Goal: Task Accomplishment & Management: Use online tool/utility

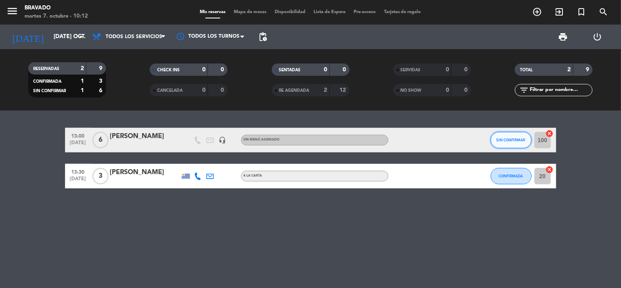
click at [525, 141] on span "SIN CONFIRMAR" at bounding box center [511, 140] width 29 height 5
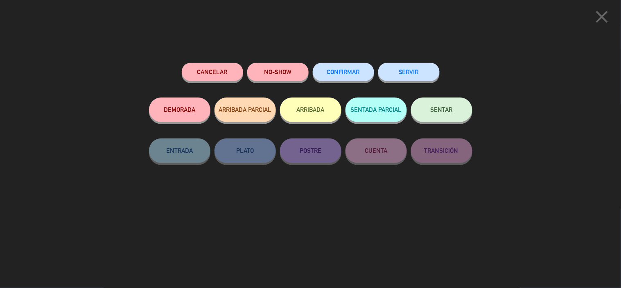
click at [608, 18] on icon "close" at bounding box center [602, 17] width 20 height 20
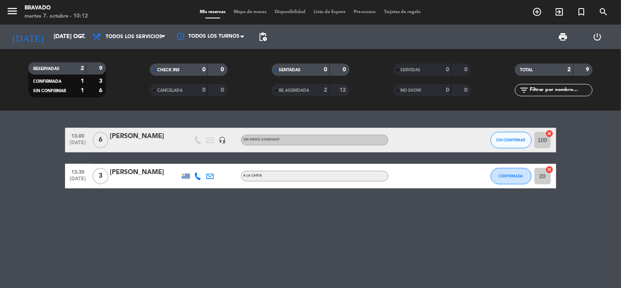
click at [101, 140] on span "6" at bounding box center [101, 140] width 16 height 16
click at [127, 134] on div "[PERSON_NAME]" at bounding box center [145, 136] width 70 height 11
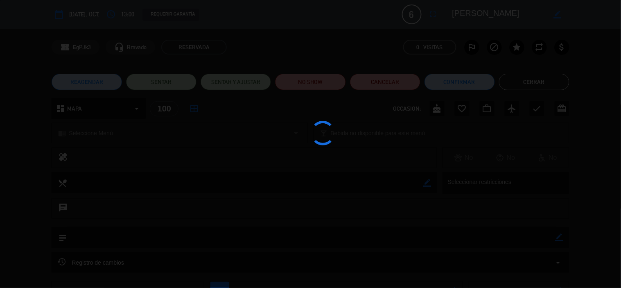
click at [127, 134] on div at bounding box center [310, 144] width 621 height 288
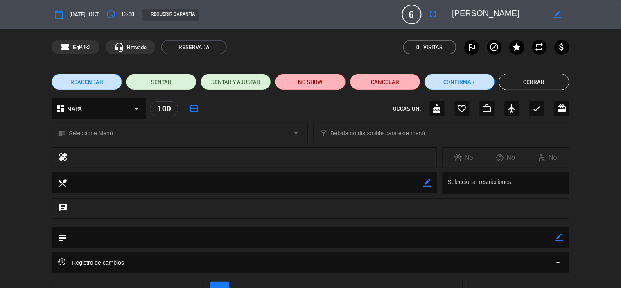
click at [559, 11] on icon "border_color" at bounding box center [558, 15] width 8 height 8
type textarea "[PERSON_NAME]"
click at [555, 14] on icon at bounding box center [558, 15] width 8 height 8
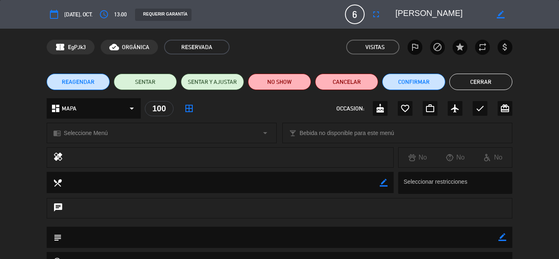
click at [105, 113] on div "dashboard MAPA arrow_drop_down" at bounding box center [94, 108] width 94 height 20
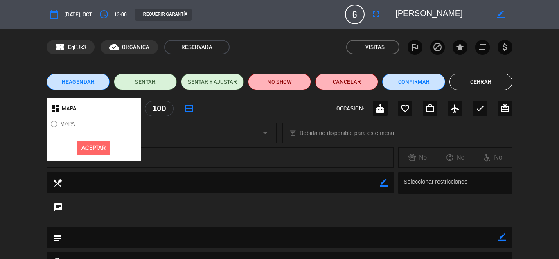
click at [96, 124] on div "MAPA" at bounding box center [94, 127] width 94 height 16
click at [71, 122] on label "MAPA" at bounding box center [67, 123] width 15 height 5
click at [96, 149] on button "Aceptar" at bounding box center [94, 148] width 34 height 14
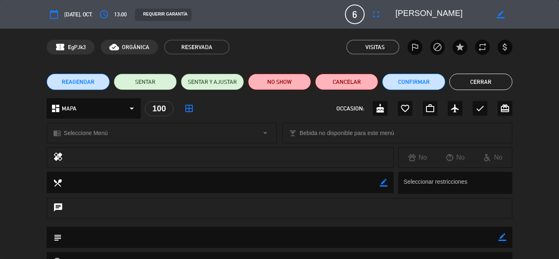
click at [188, 111] on icon "border_all" at bounding box center [189, 109] width 10 height 10
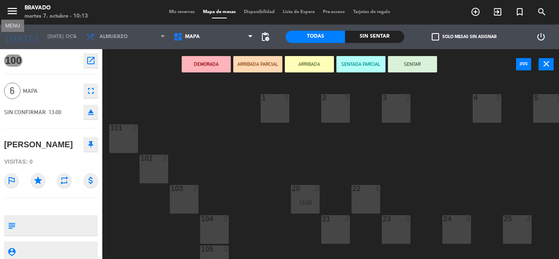
click at [11, 10] on icon "menu" at bounding box center [12, 11] width 12 height 12
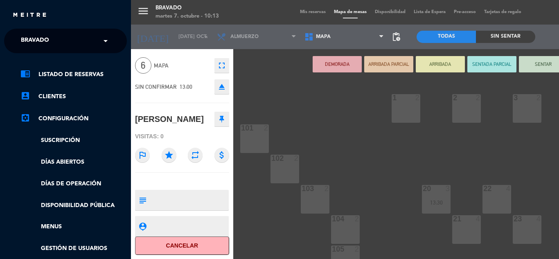
scroll to position [96, 0]
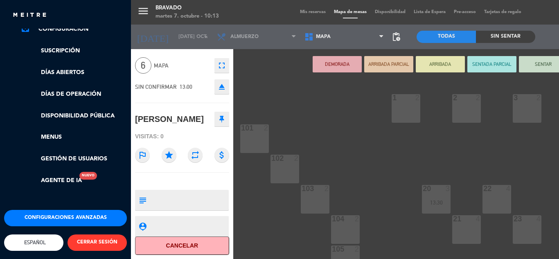
click at [51, 210] on button "Configuraciones avanzadas" at bounding box center [65, 218] width 123 height 16
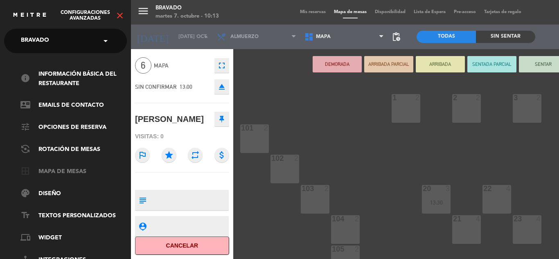
click at [57, 176] on link "border_all Mapa de mesas" at bounding box center [73, 172] width 106 height 10
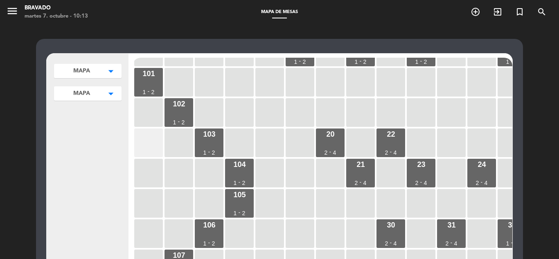
scroll to position [25, 0]
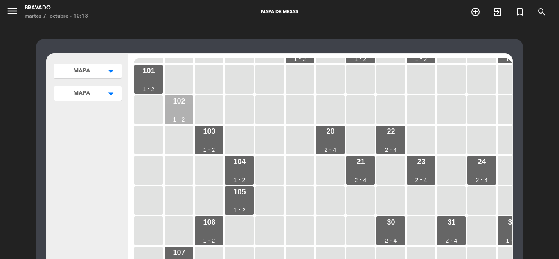
click at [170, 121] on div "102 1 - 2" at bounding box center [179, 109] width 29 height 29
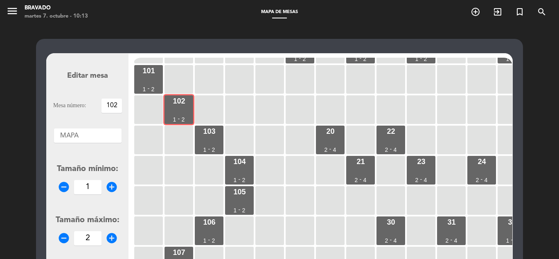
scroll to position [215, 0]
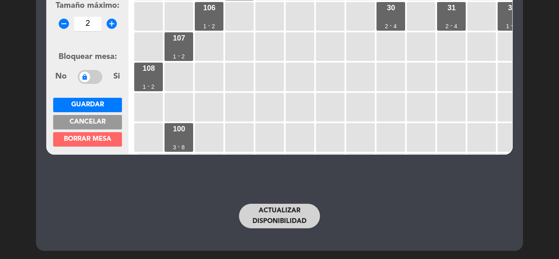
click at [88, 143] on span "Borrar mesa" at bounding box center [88, 139] width 48 height 7
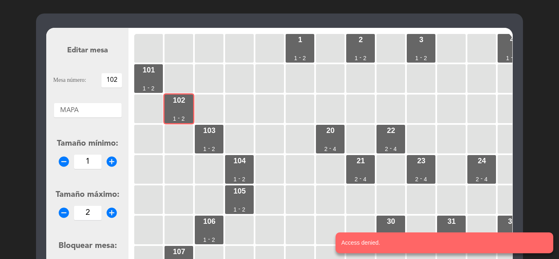
scroll to position [0, 0]
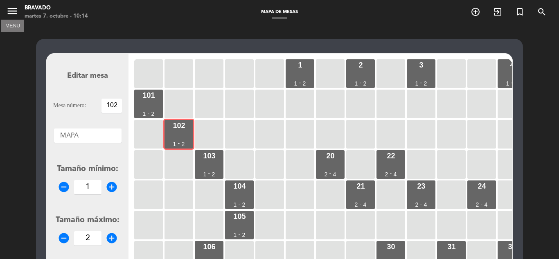
click at [18, 9] on icon "menu" at bounding box center [12, 11] width 12 height 12
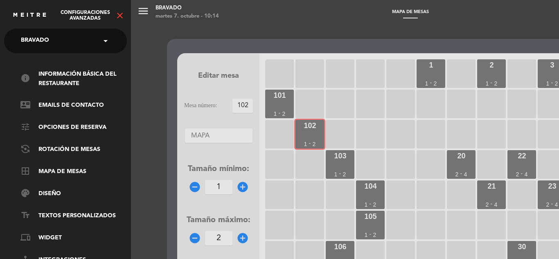
click at [121, 14] on icon "close" at bounding box center [120, 16] width 10 height 10
